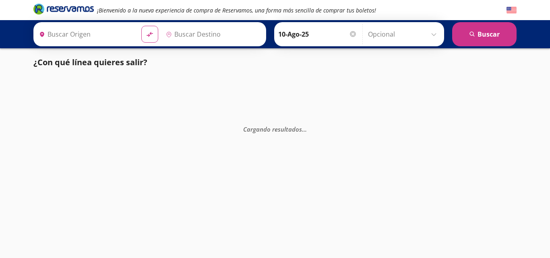
type input "[GEOGRAPHIC_DATA], [GEOGRAPHIC_DATA]"
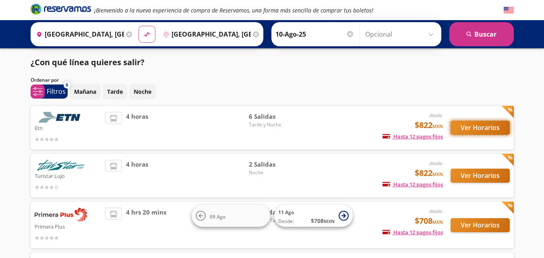
click at [495, 127] on button "Ver Horarios" at bounding box center [479, 128] width 59 height 14
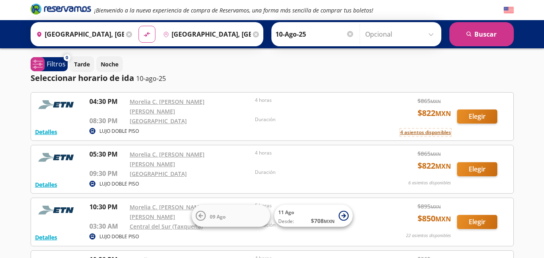
click at [425, 129] on button "4 asientos disponibles" at bounding box center [425, 132] width 51 height 7
click at [490, 114] on button "Elegir" at bounding box center [477, 116] width 40 height 14
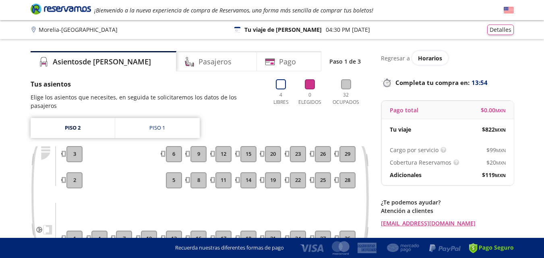
click at [179, 172] on button "5" at bounding box center [174, 180] width 16 height 16
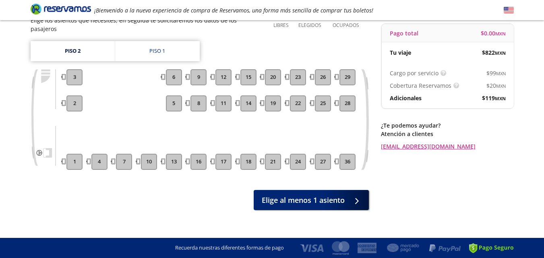
scroll to position [37, 0]
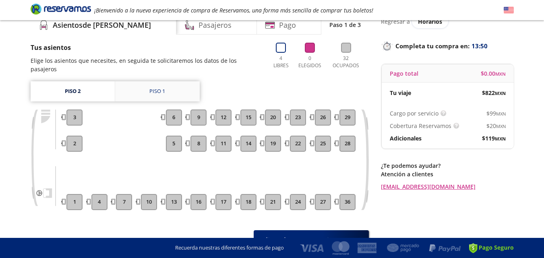
click at [173, 81] on link "Piso 1" at bounding box center [157, 91] width 84 height 20
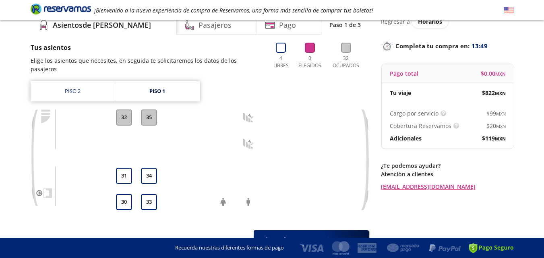
click at [125, 194] on button "30" at bounding box center [124, 202] width 16 height 16
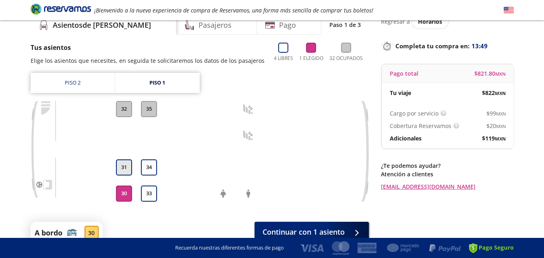
click at [124, 170] on button "31" at bounding box center [124, 167] width 16 height 16
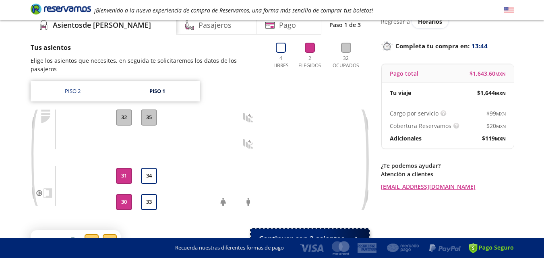
click at [327, 233] on span "Continuar con 2 asientos" at bounding box center [302, 238] width 86 height 11
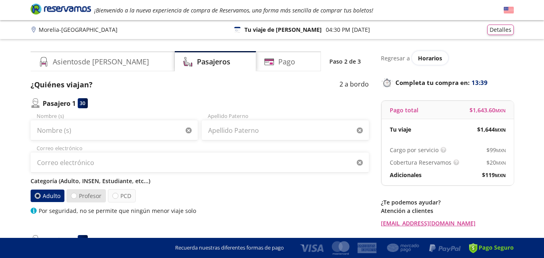
click at [99, 198] on label "Profesor" at bounding box center [85, 195] width 39 height 13
click at [76, 198] on input "Profesor" at bounding box center [73, 195] width 5 height 5
radio input "true"
radio input "false"
click at [124, 196] on label "PCD" at bounding box center [122, 195] width 28 height 13
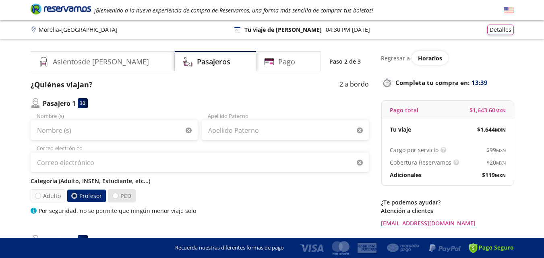
click at [118, 196] on input "PCD" at bounding box center [115, 195] width 5 height 5
radio input "true"
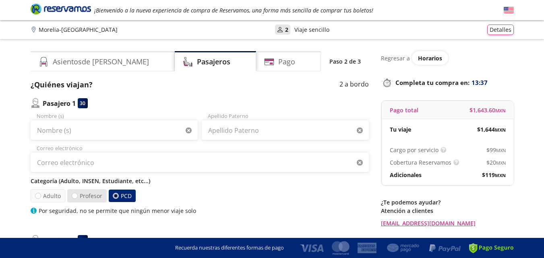
click at [91, 199] on label "Profesor" at bounding box center [86, 195] width 39 height 13
click at [77, 198] on input "Profesor" at bounding box center [74, 195] width 5 height 5
radio input "true"
radio input "false"
click at [51, 199] on label "Adulto" at bounding box center [47, 195] width 35 height 13
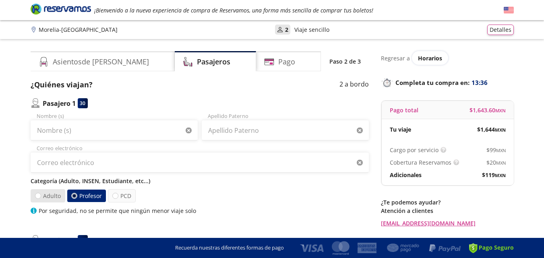
click at [40, 198] on input "Adulto" at bounding box center [37, 195] width 5 height 5
radio input "true"
click at [86, 199] on label "Profesor" at bounding box center [85, 195] width 39 height 13
click at [76, 198] on input "Profesor" at bounding box center [73, 195] width 5 height 5
radio input "true"
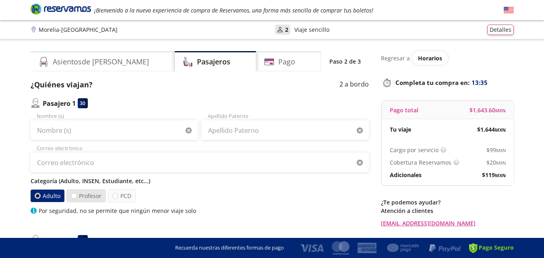
radio input "false"
click at [112, 200] on label "PCD" at bounding box center [121, 195] width 28 height 13
click at [112, 198] on input "PCD" at bounding box center [114, 195] width 5 height 5
radio input "true"
radio input "false"
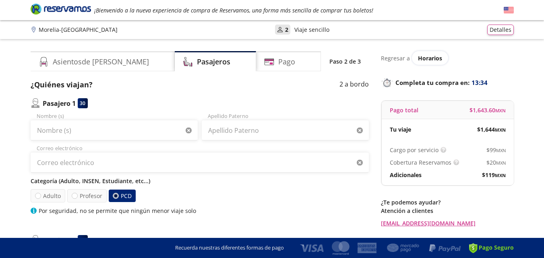
click at [128, 200] on label "PCD" at bounding box center [121, 196] width 27 height 12
click at [118, 198] on input "PCD" at bounding box center [115, 195] width 5 height 5
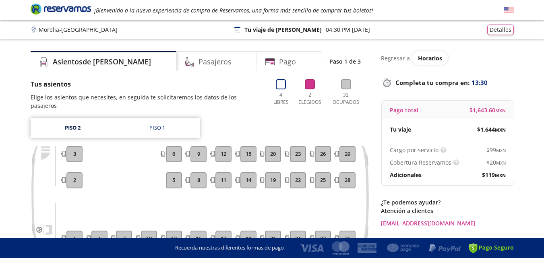
scroll to position [37, 0]
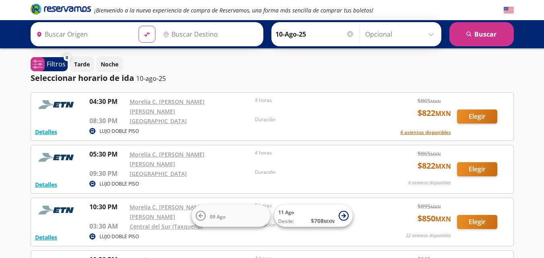
type input "[GEOGRAPHIC_DATA], [GEOGRAPHIC_DATA]"
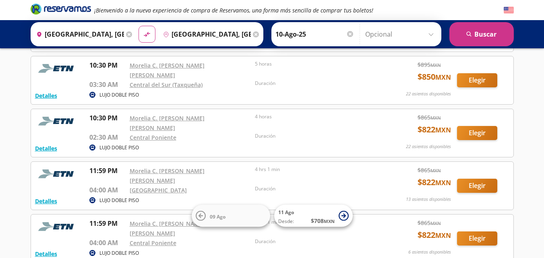
scroll to position [161, 0]
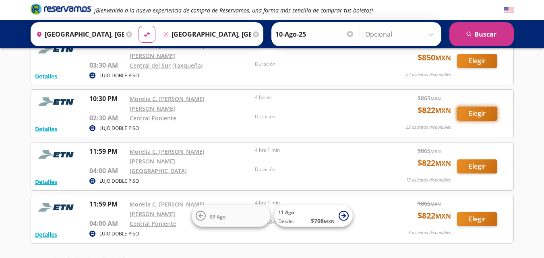
click at [482, 107] on button "Elegir" at bounding box center [477, 114] width 40 height 14
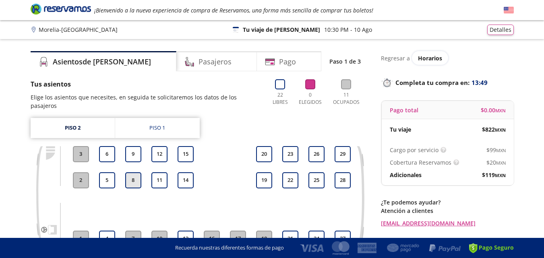
click at [136, 173] on button "8" at bounding box center [133, 180] width 16 height 16
click at [138, 150] on button "9" at bounding box center [133, 154] width 16 height 16
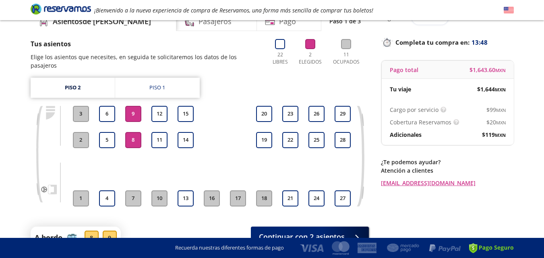
scroll to position [79, 0]
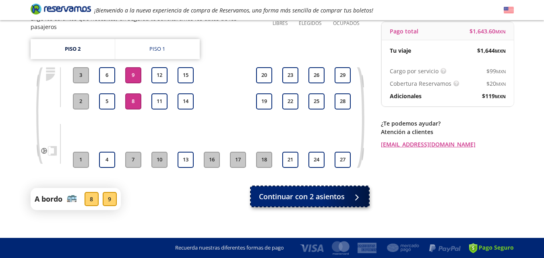
click at [324, 191] on span "Continuar con 2 asientos" at bounding box center [302, 196] width 86 height 11
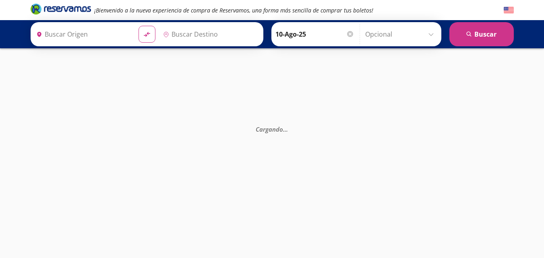
type input "[GEOGRAPHIC_DATA], [GEOGRAPHIC_DATA]"
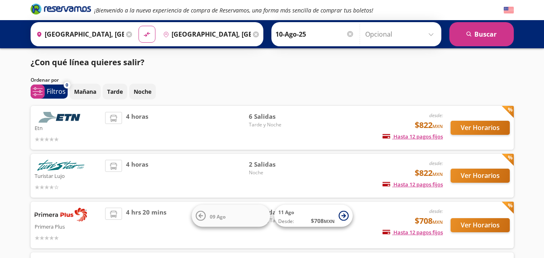
click at [443, 36] on div "Origen heroicons:map-pin-20-solid [GEOGRAPHIC_DATA], [GEOGRAPHIC_DATA] Destino …" at bounding box center [272, 34] width 483 height 24
click at [447, 74] on div "¿Con qué línea quieres salir? Ordenar por 0 system-uicons:filtering Filtros che…" at bounding box center [272, 219] width 491 height 326
